Goal: Information Seeking & Learning: Learn about a topic

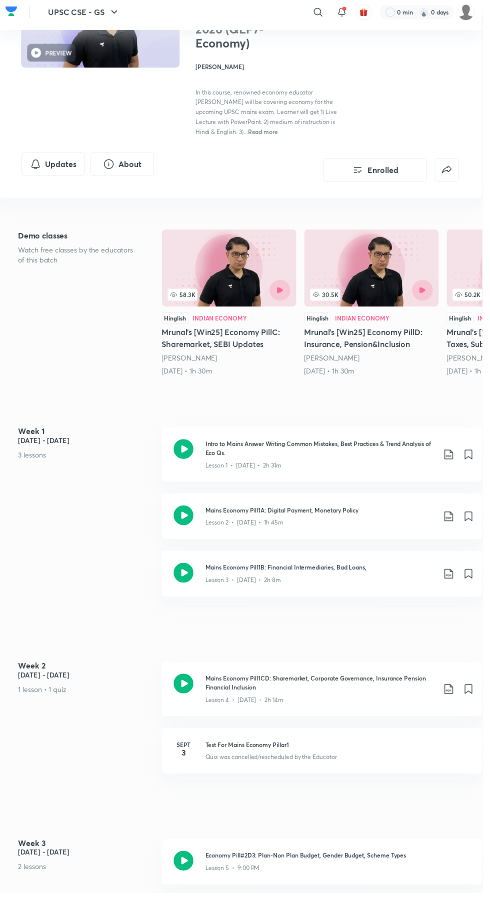
scroll to position [105, 0]
click at [196, 459] on icon at bounding box center [188, 459] width 20 height 20
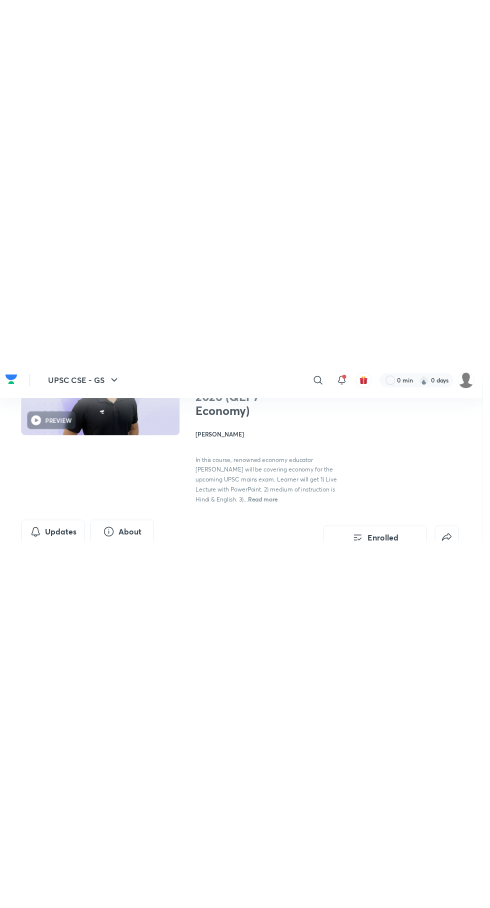
scroll to position [105, 0]
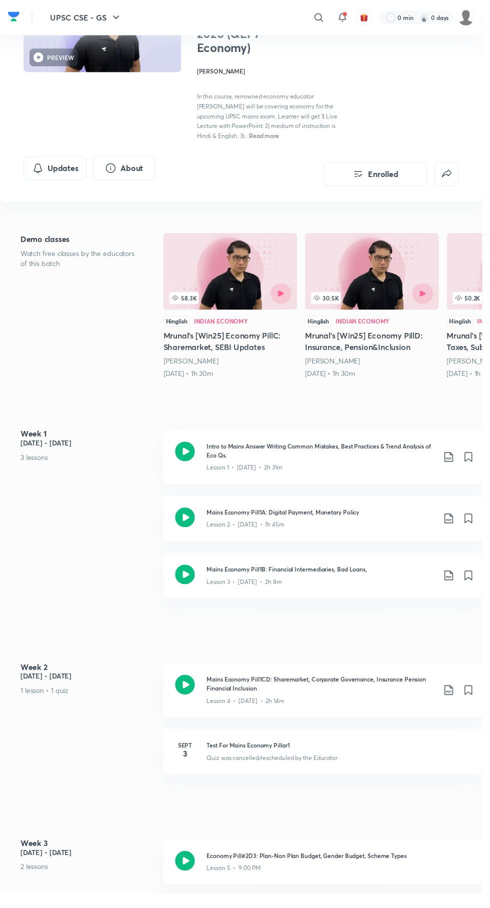
scroll to position [105, 0]
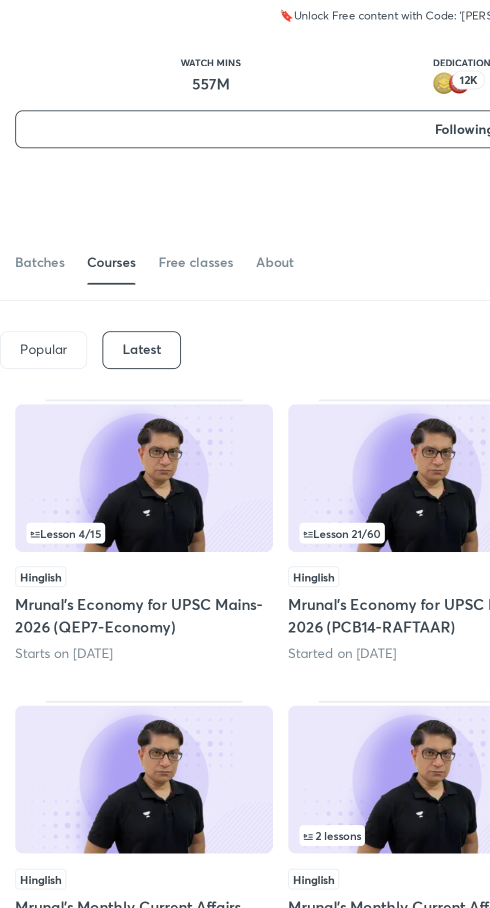
click at [228, 390] on img at bounding box center [220, 388] width 136 height 78
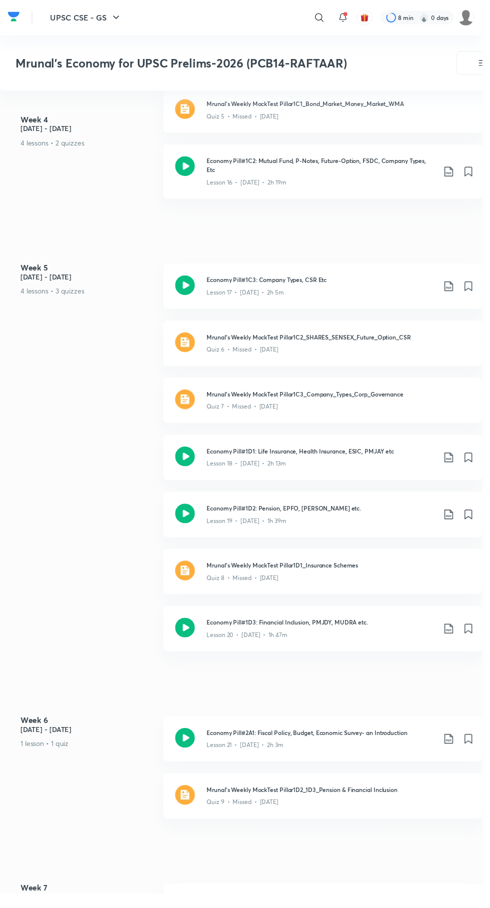
scroll to position [1825, 0]
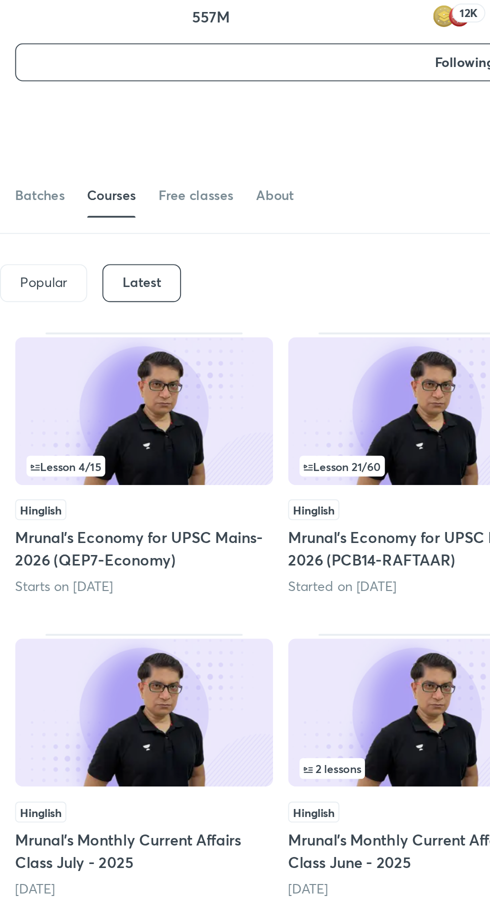
click at [82, 383] on img at bounding box center [76, 388] width 136 height 78
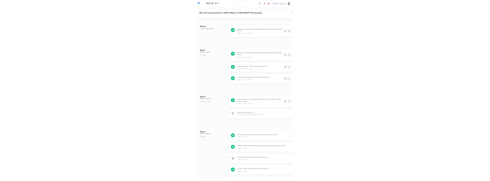
scroll to position [411, 0]
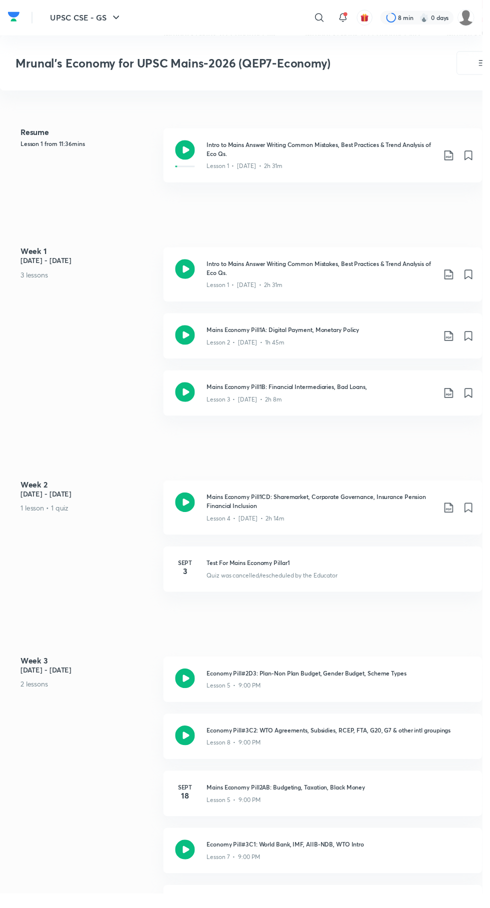
click at [189, 335] on icon at bounding box center [188, 341] width 20 height 20
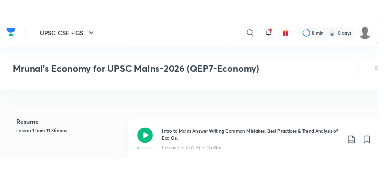
scroll to position [419, 0]
